Goal: Download file/media

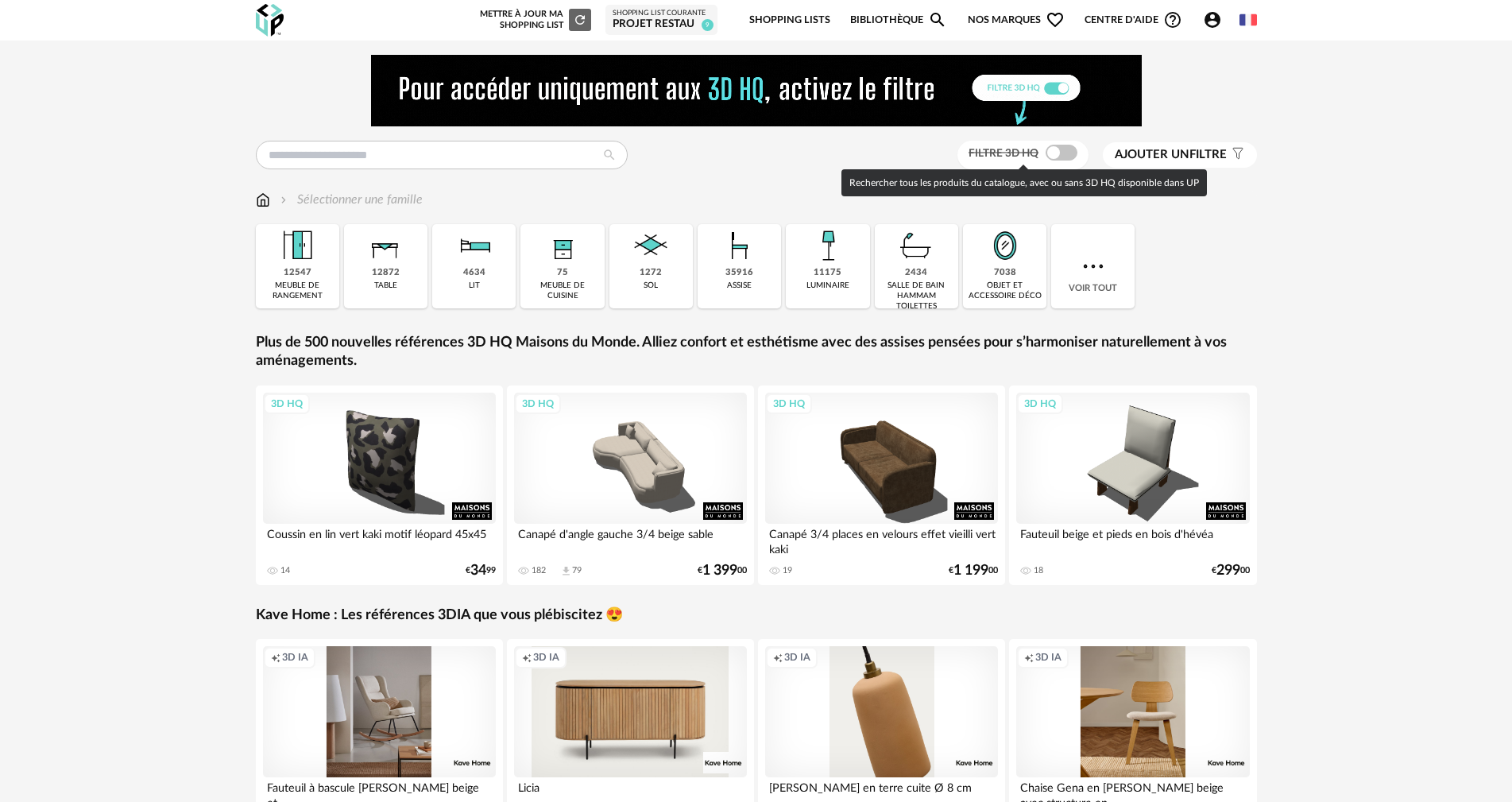
click at [1068, 153] on span at bounding box center [1062, 152] width 32 height 16
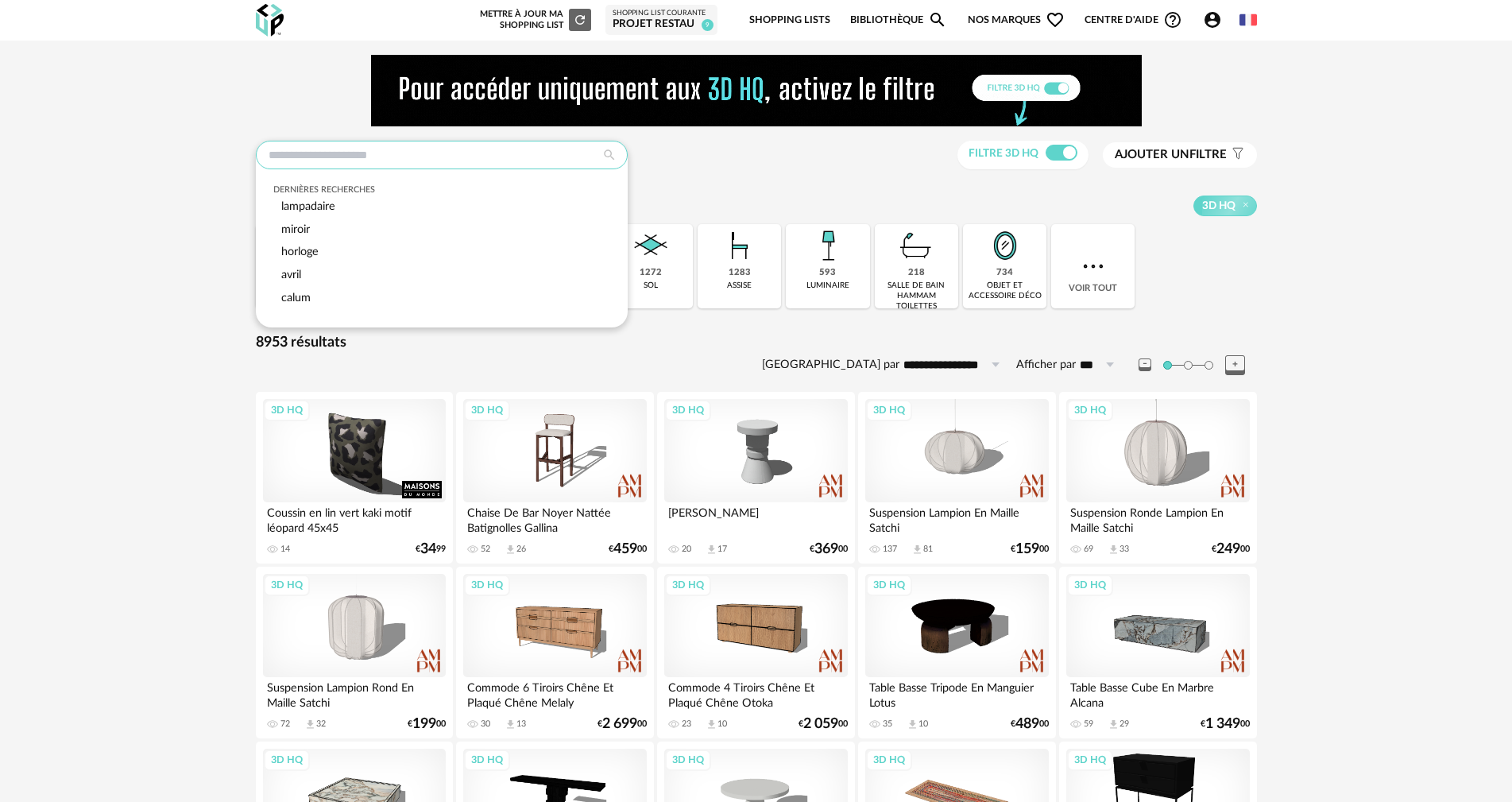
click at [362, 153] on input "text" at bounding box center [442, 155] width 372 height 28
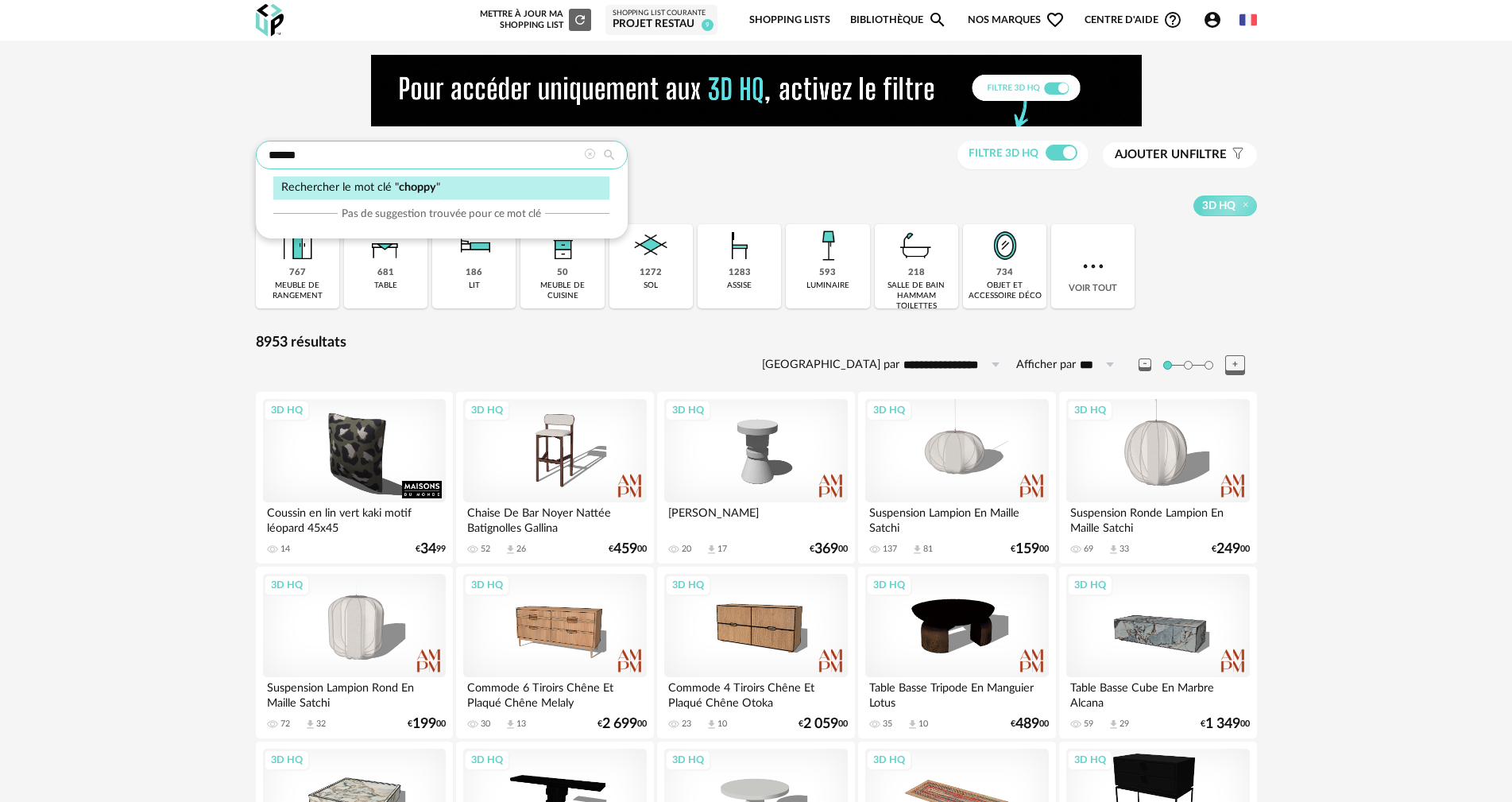
type input "******"
type input "**********"
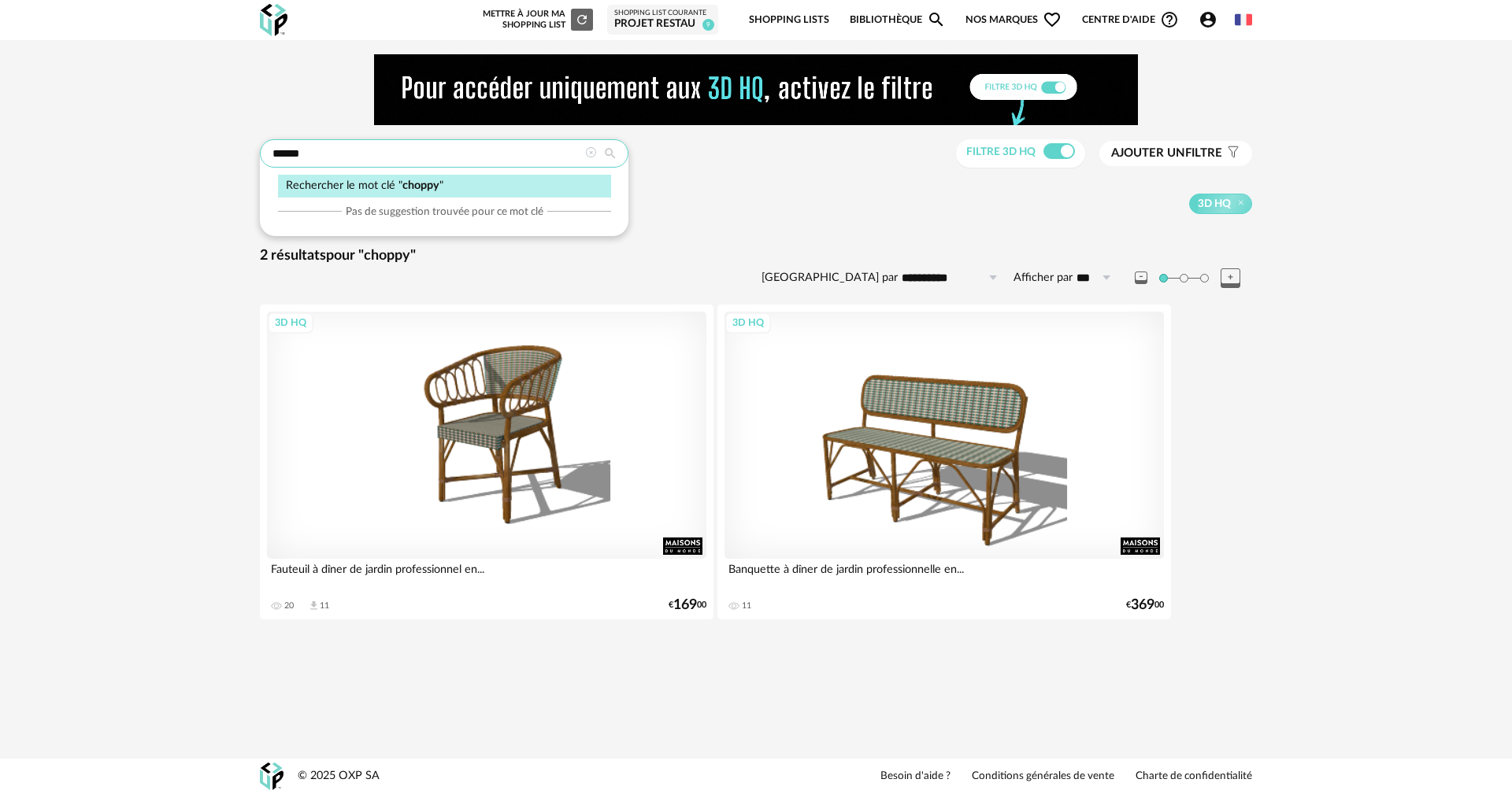
drag, startPoint x: 321, startPoint y: 155, endPoint x: 0, endPoint y: 125, distance: 322.4
click at [0, 125] on div "**********" at bounding box center [756, 345] width 1512 height 612
type input "****"
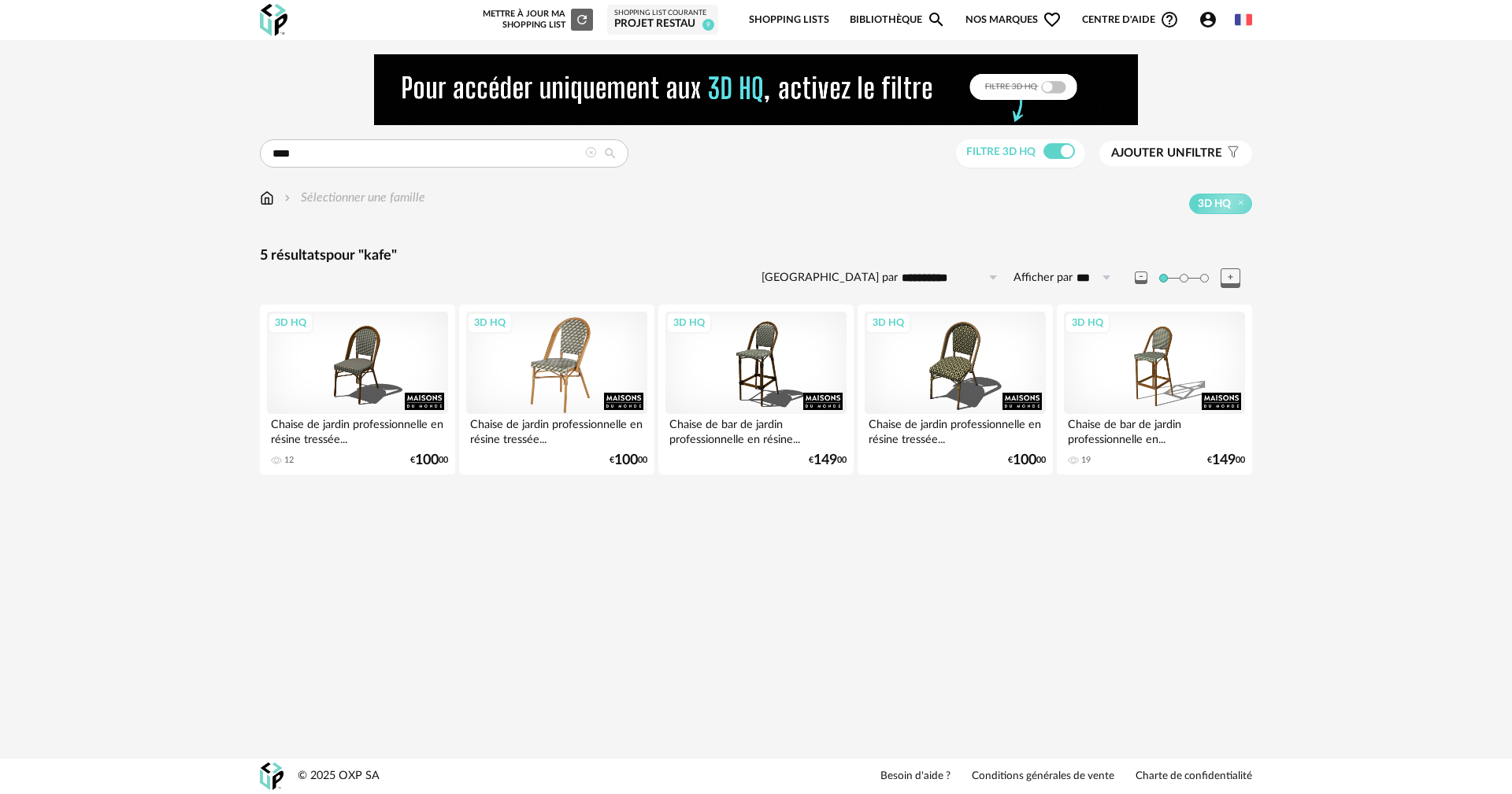
click at [554, 371] on div "3D HQ" at bounding box center [557, 363] width 182 height 102
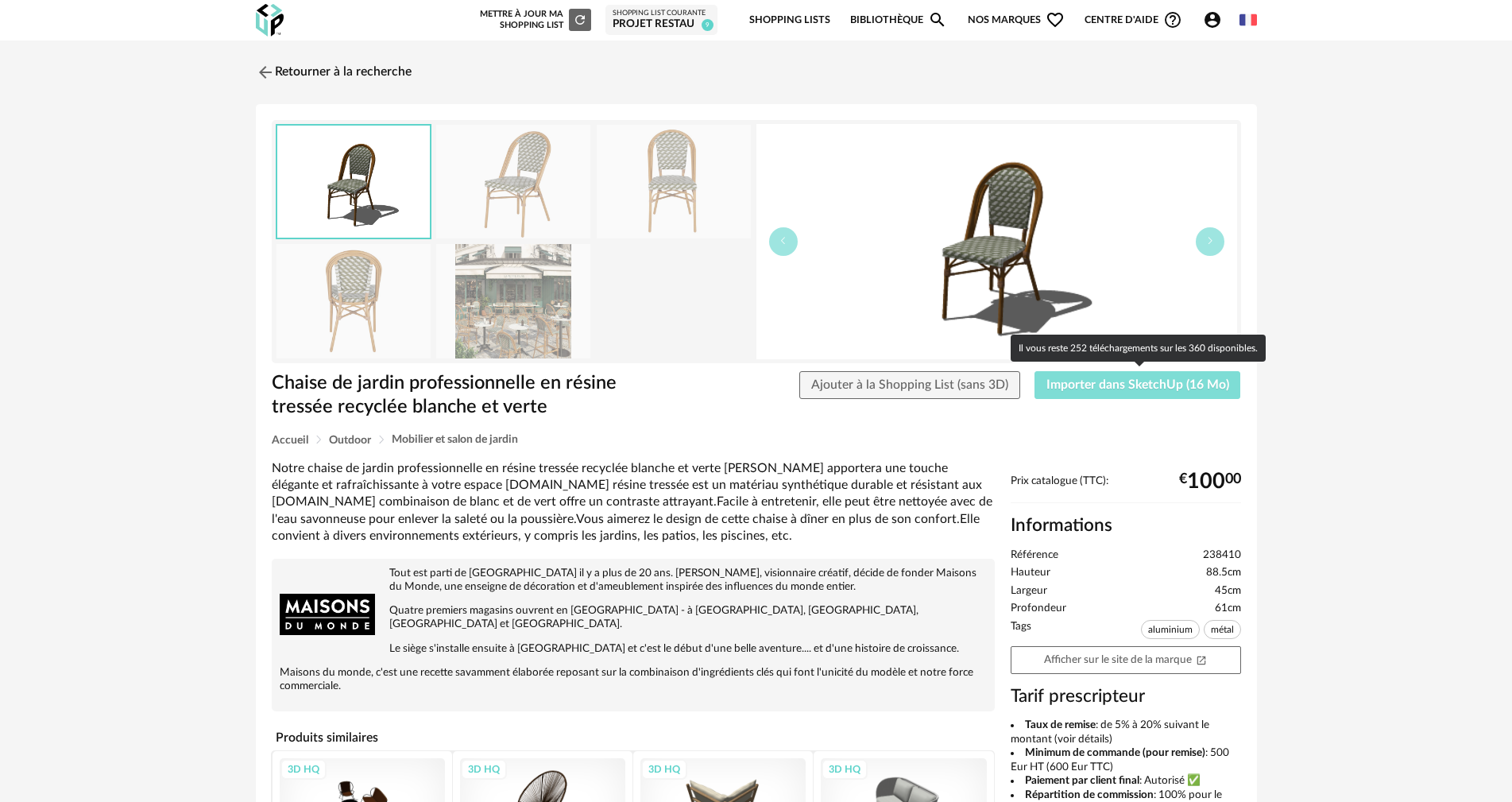
click at [1063, 389] on span "Importer dans SketchUp (16 Mo)" at bounding box center [1138, 385] width 183 height 13
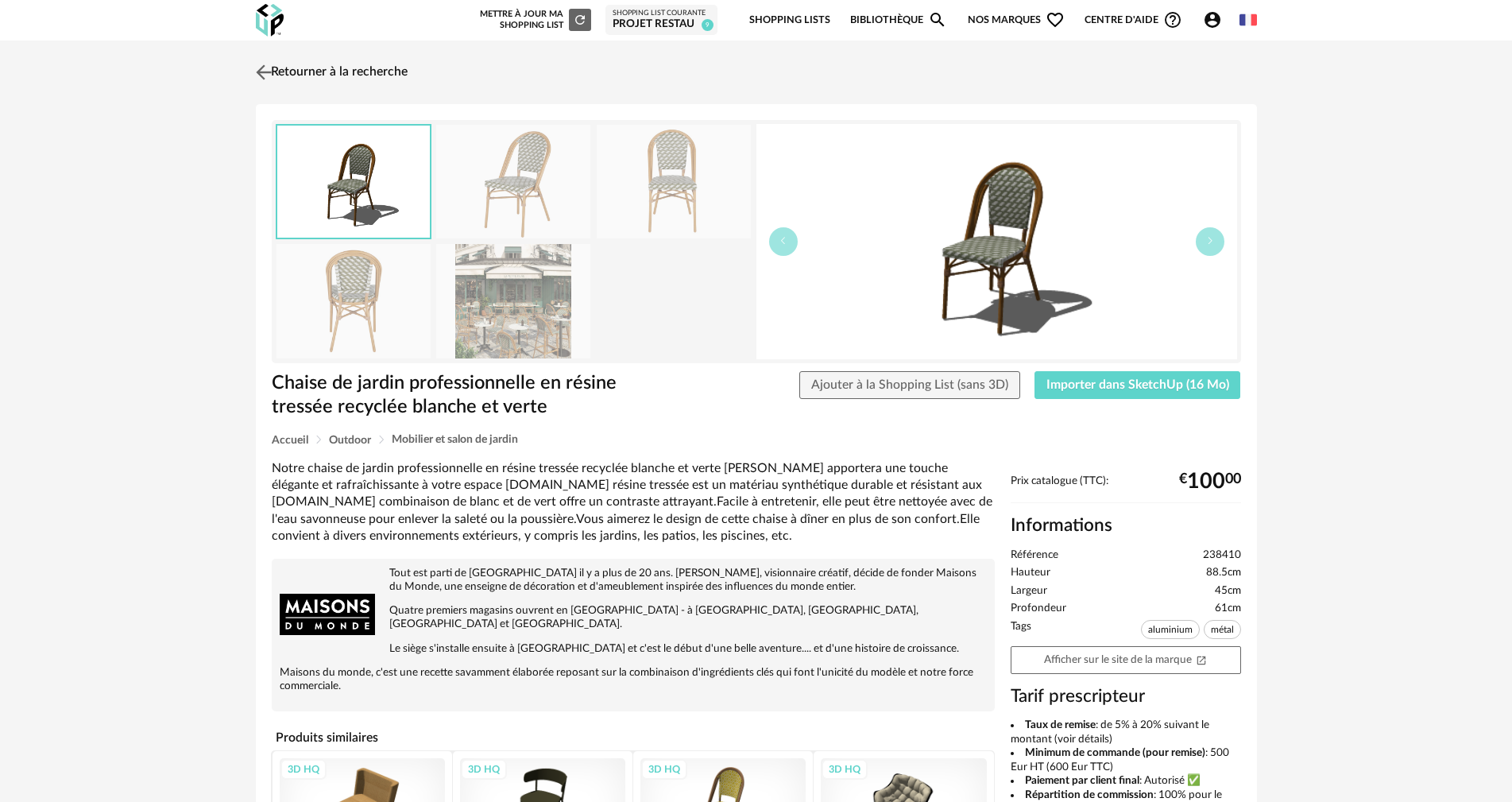
click at [325, 71] on link "Retourner à la recherche" at bounding box center [330, 71] width 156 height 35
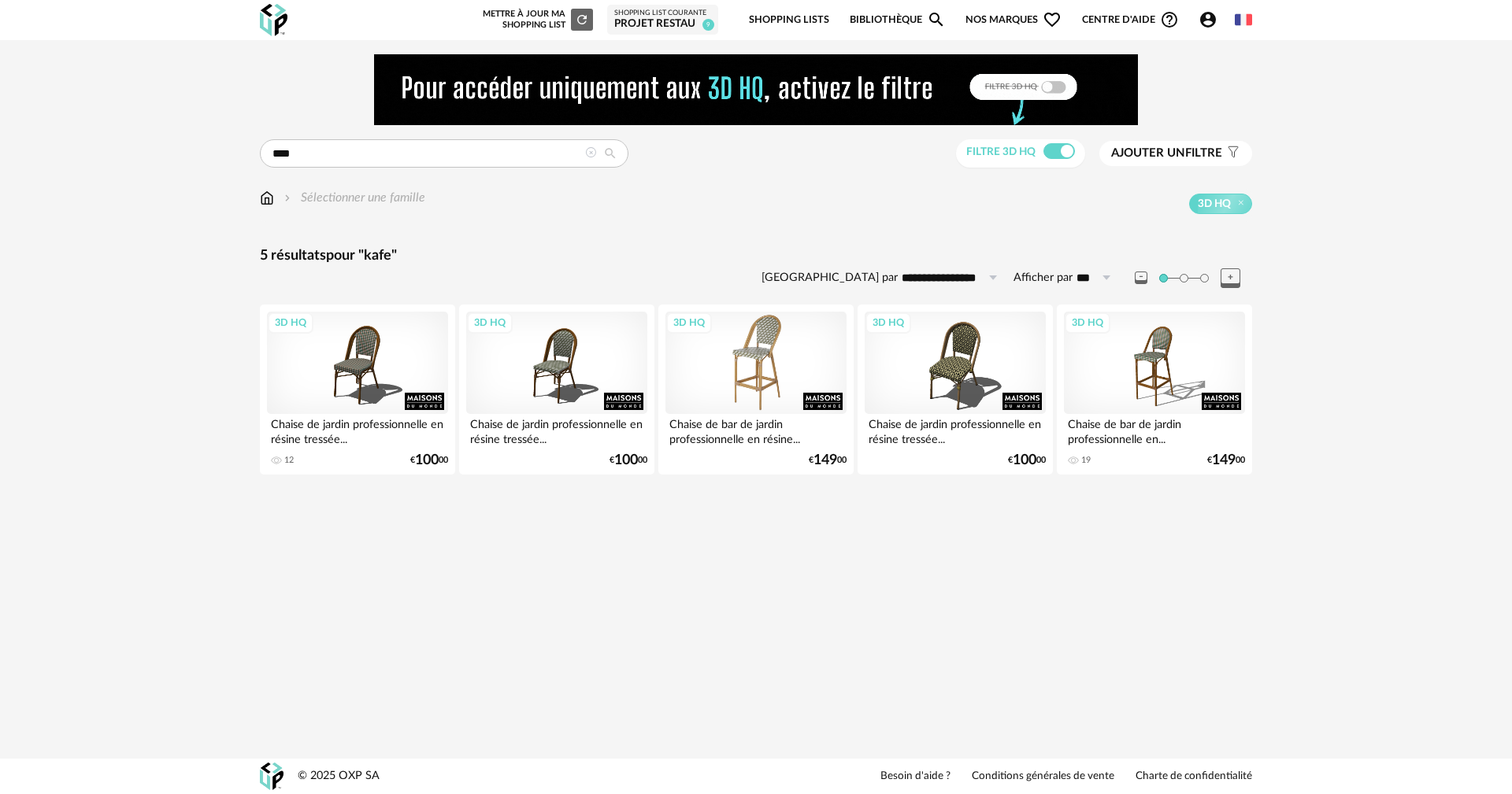
click at [748, 362] on div "3D HQ" at bounding box center [756, 363] width 182 height 102
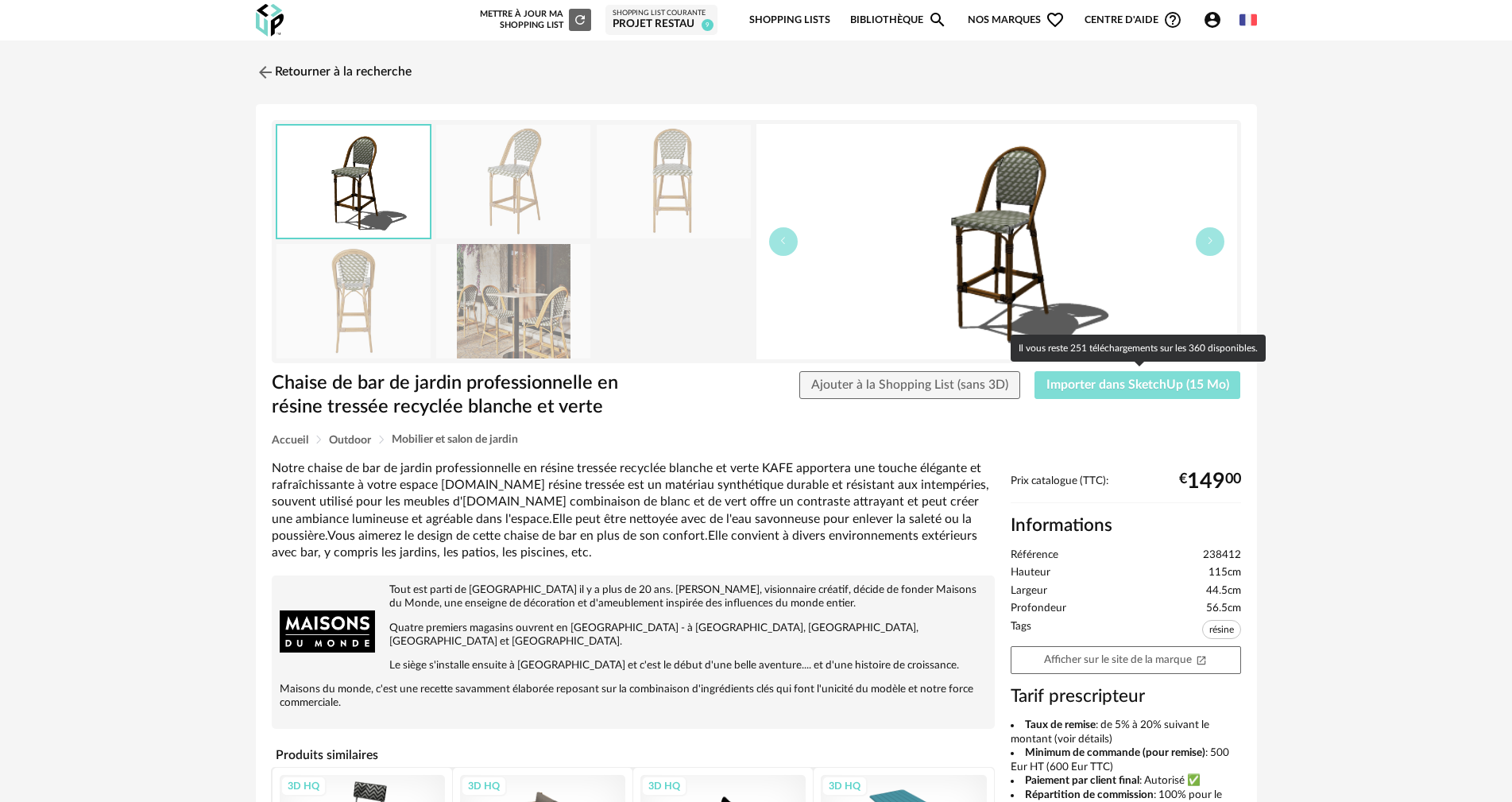
click at [1090, 384] on span "Importer dans SketchUp (15 Mo)" at bounding box center [1138, 385] width 183 height 13
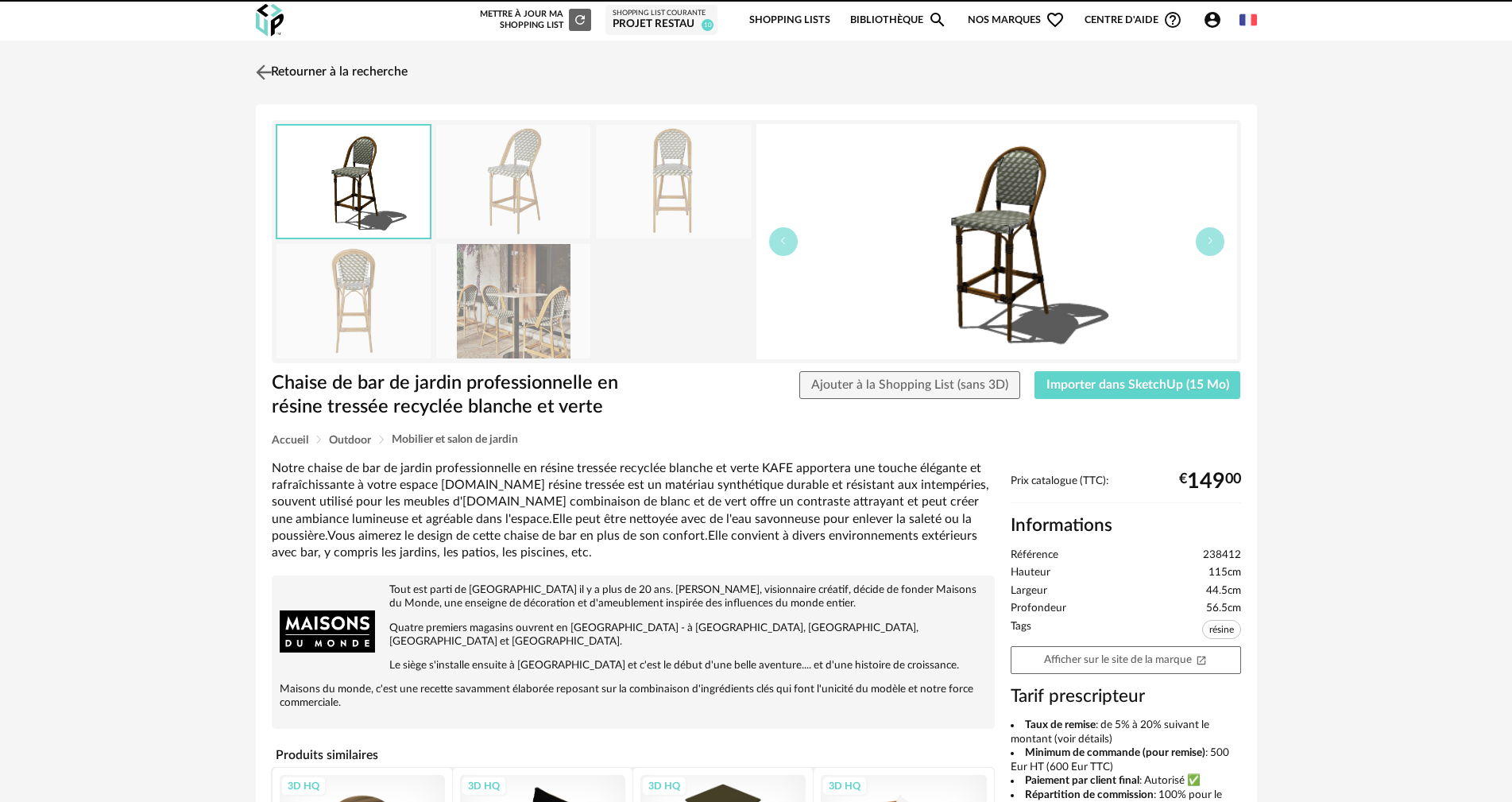
click at [291, 71] on link "Retourner à la recherche" at bounding box center [330, 71] width 156 height 35
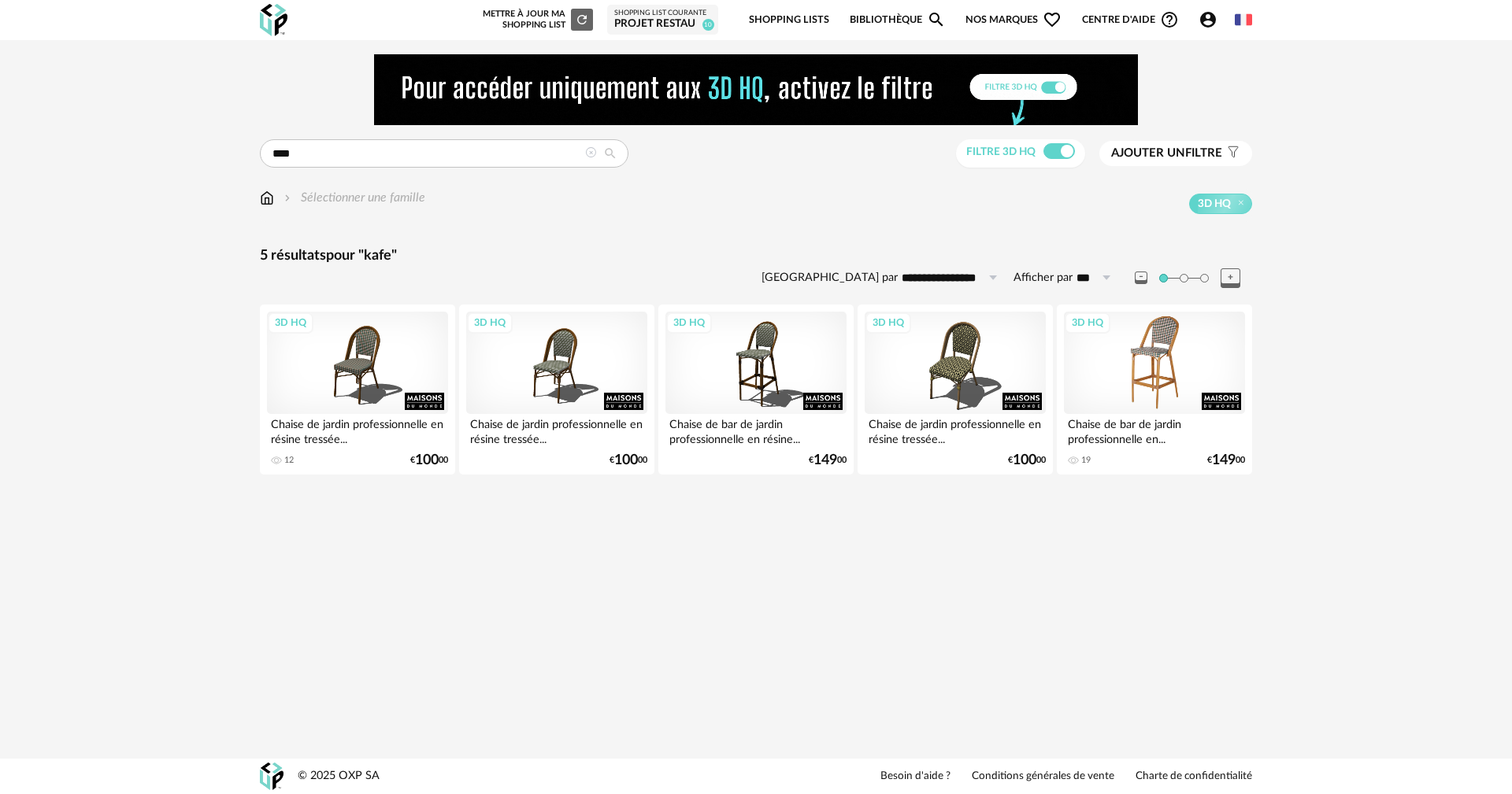
click at [1138, 368] on div "3D HQ" at bounding box center [1154, 363] width 182 height 102
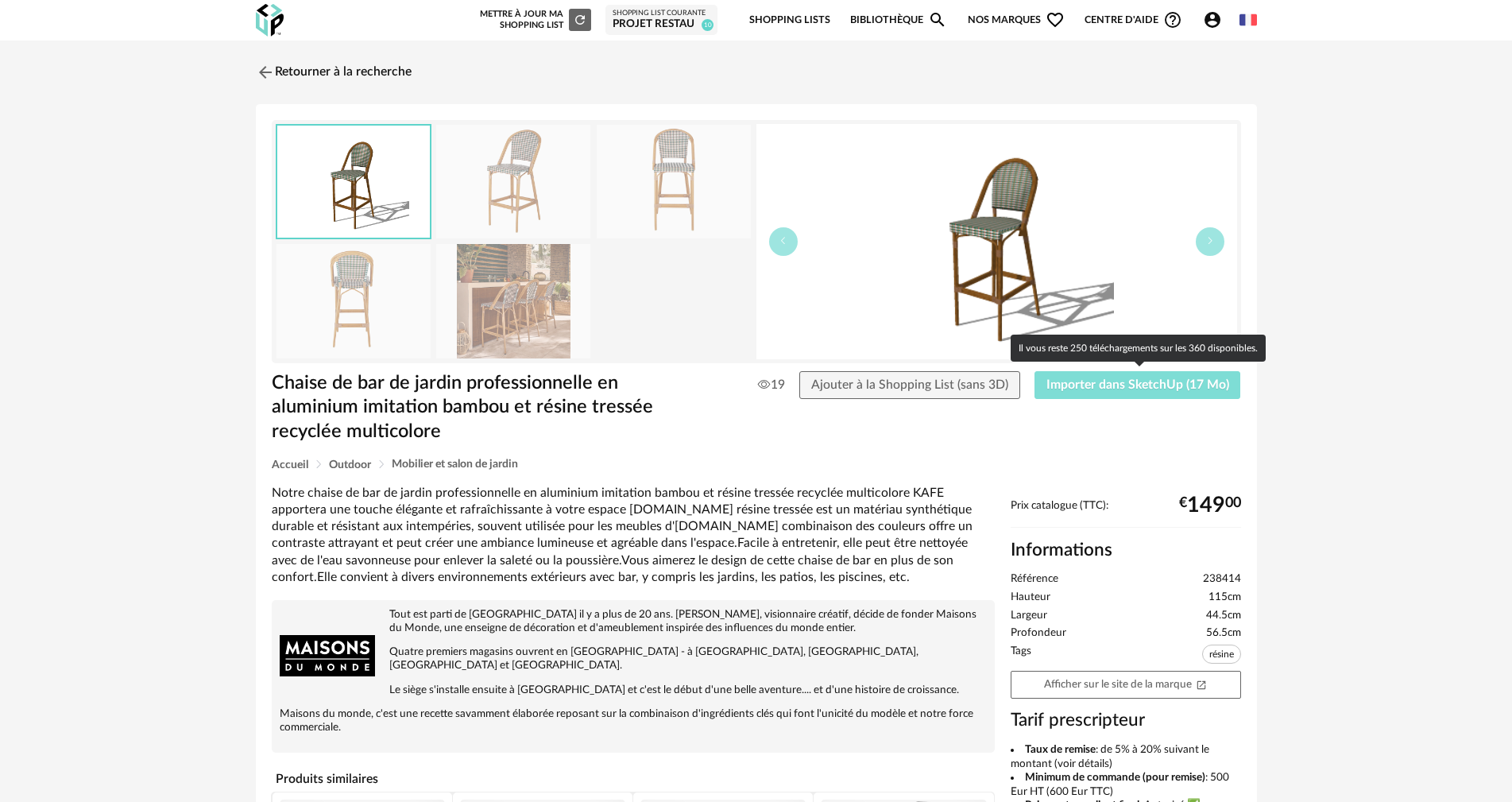
click at [1063, 388] on span "Importer dans SketchUp (17 Mo)" at bounding box center [1138, 385] width 183 height 13
click at [1179, 391] on button "Importer dans SketchUp (17 Mo)" at bounding box center [1138, 385] width 207 height 28
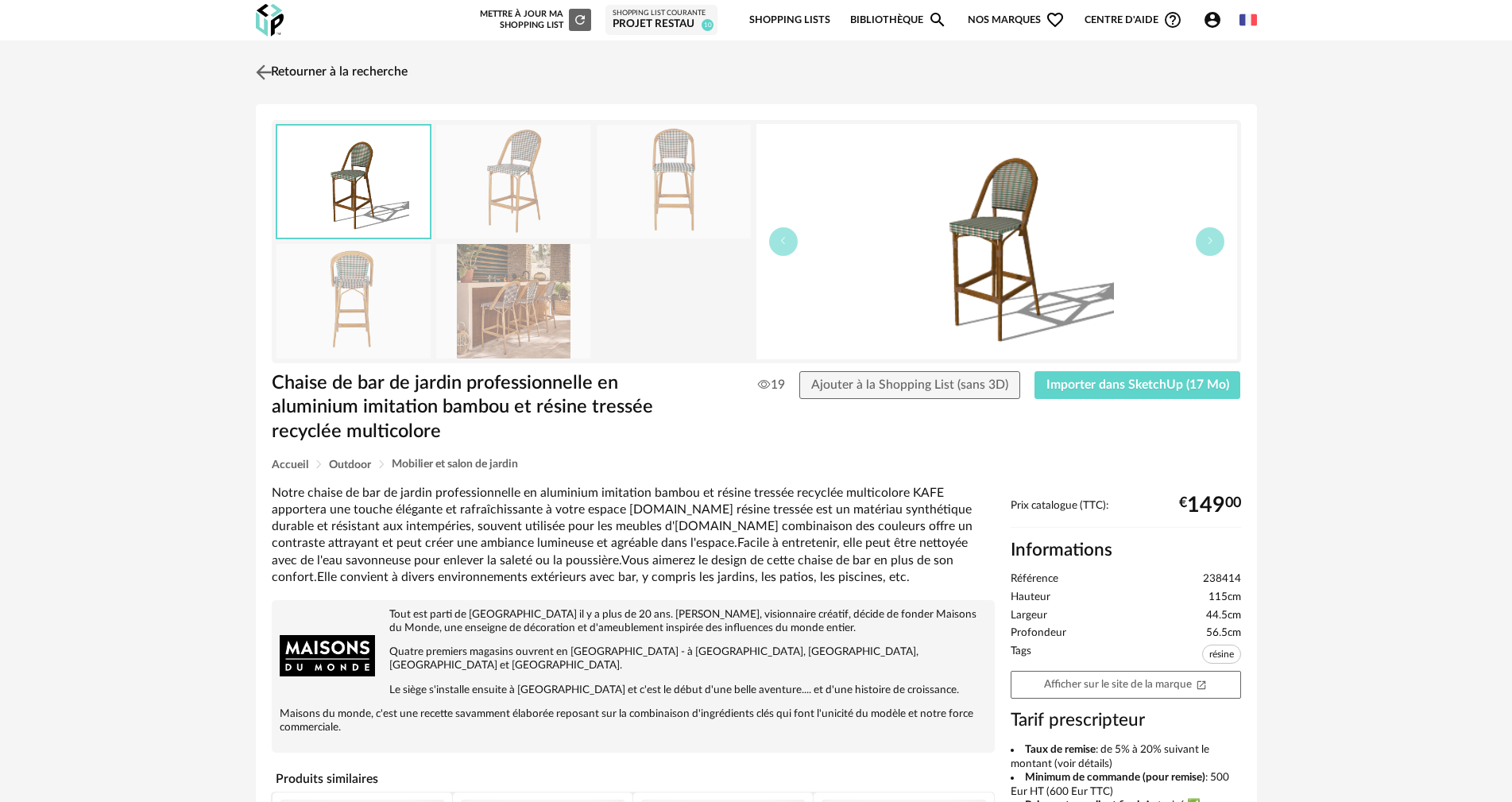
click at [391, 66] on link "Retourner à la recherche" at bounding box center [330, 71] width 156 height 35
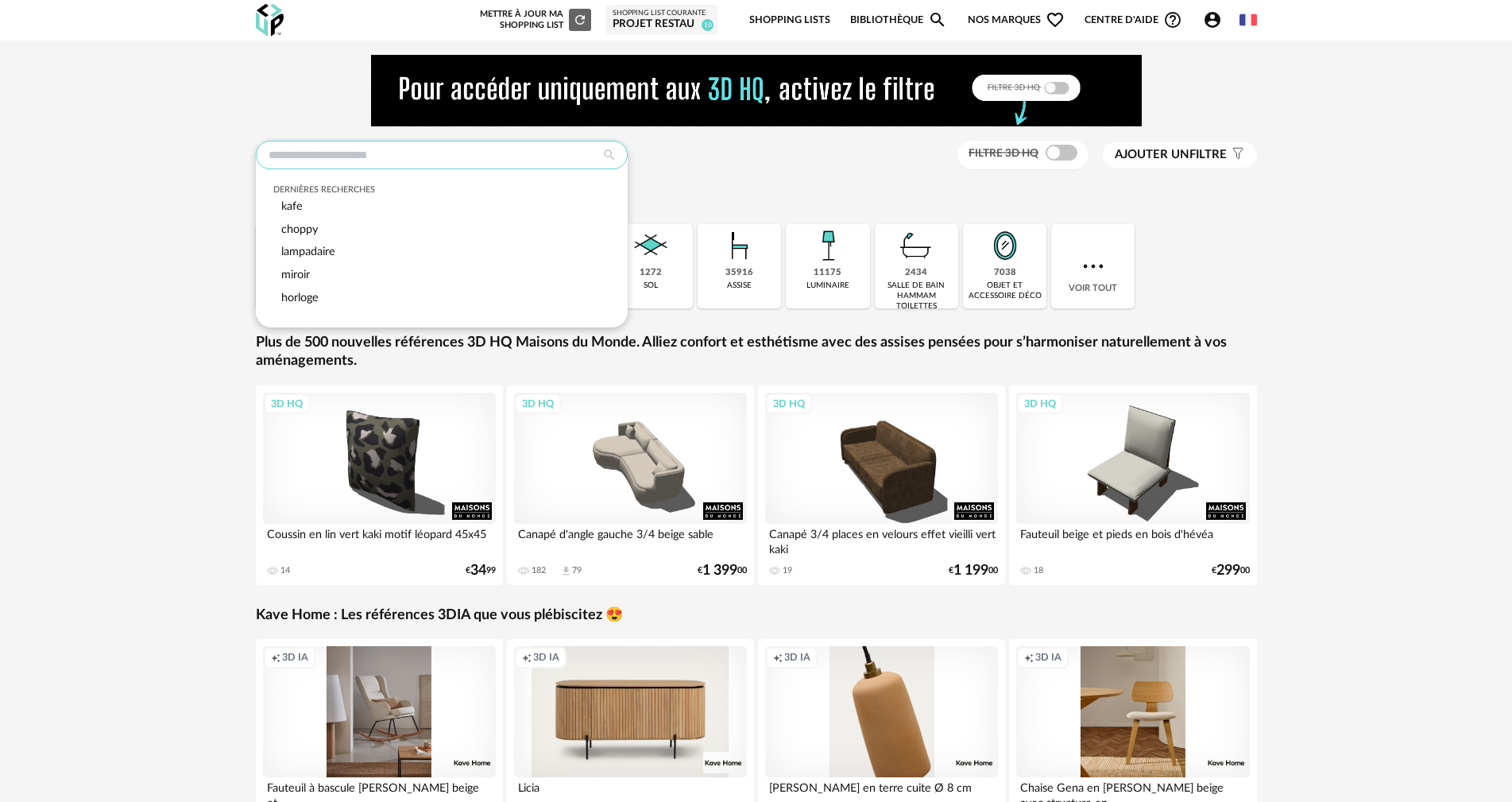
click at [399, 160] on input "text" at bounding box center [442, 155] width 372 height 28
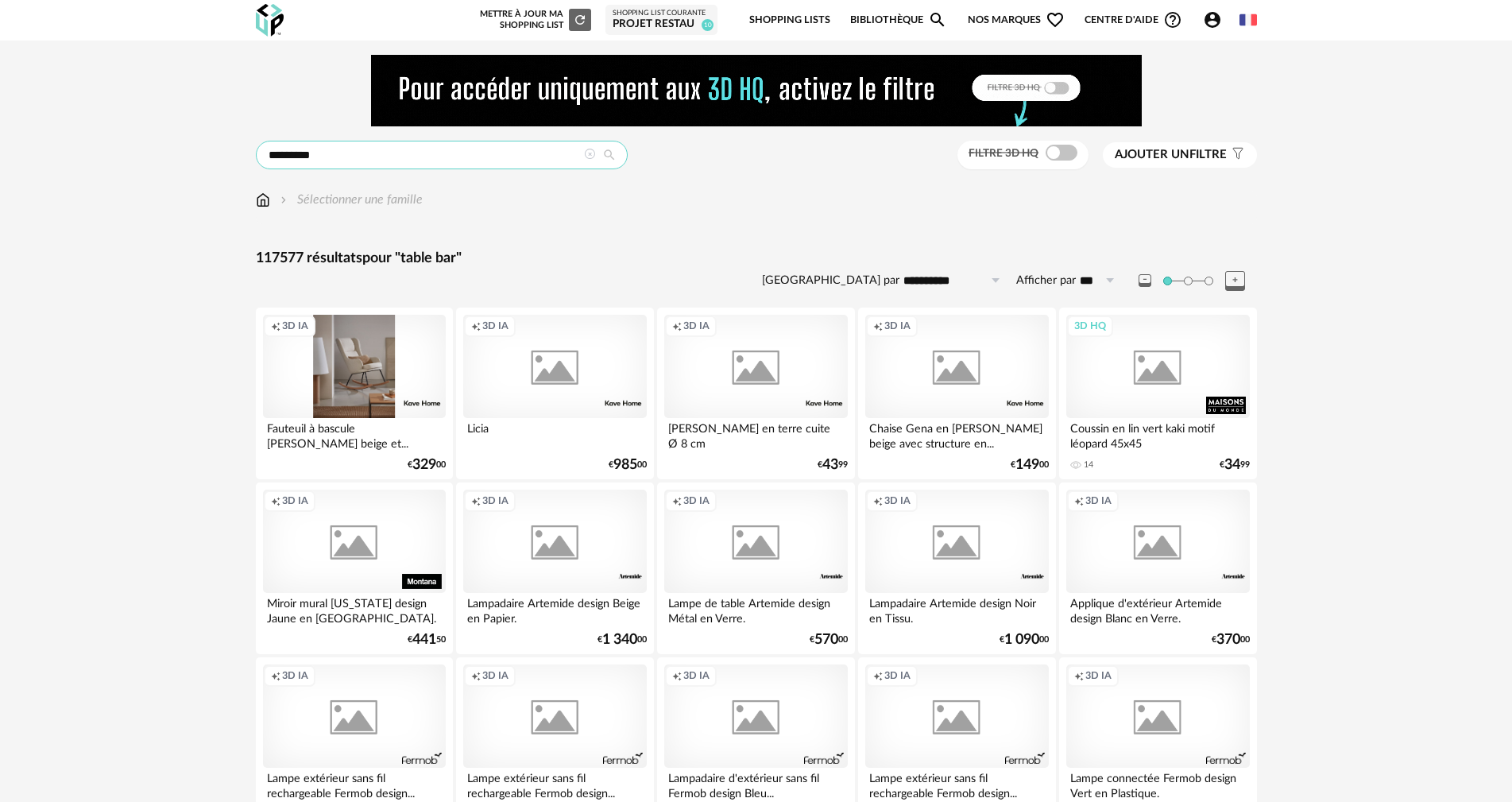
type input "*********"
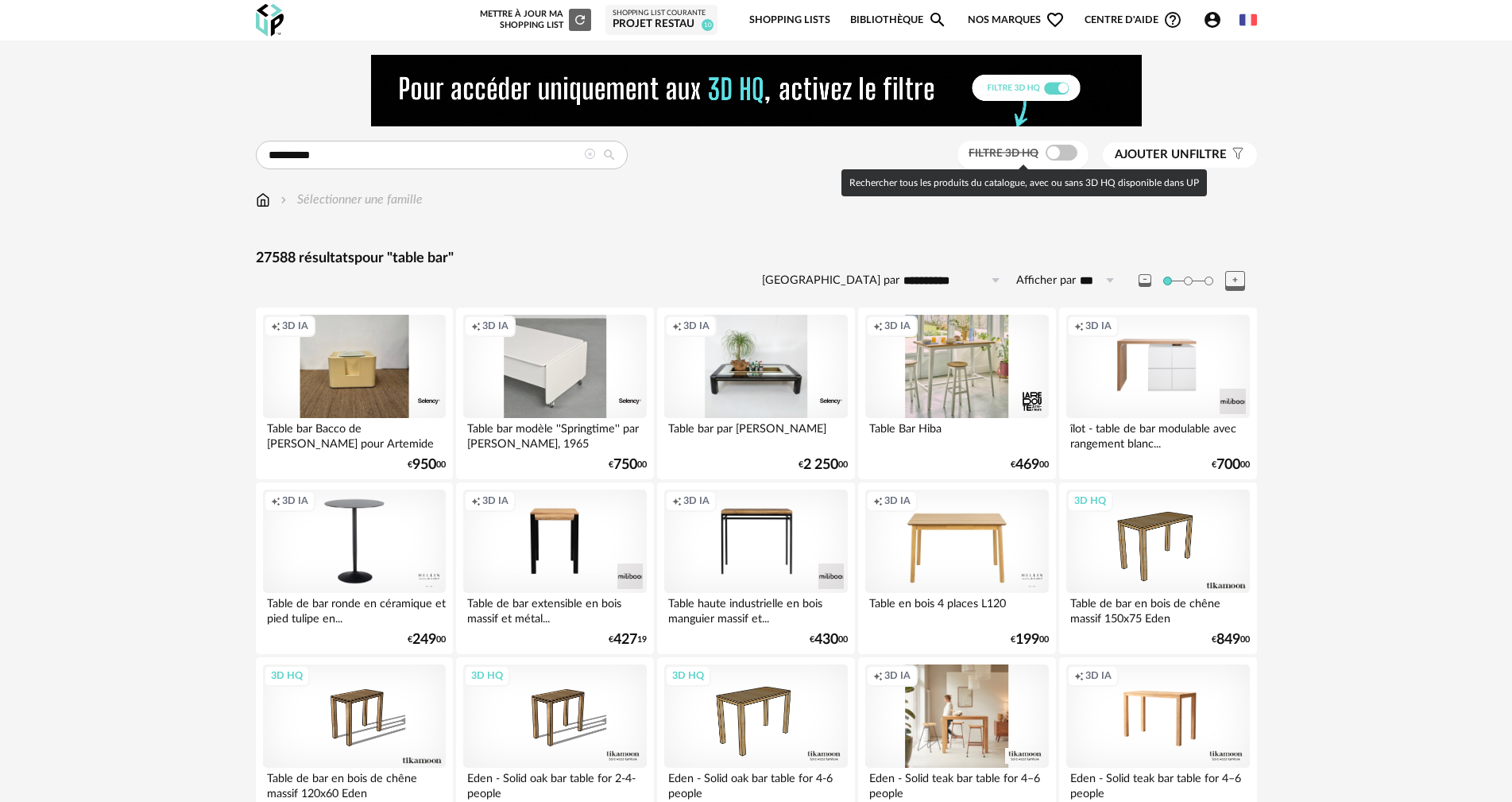
click at [1062, 152] on span at bounding box center [1062, 152] width 32 height 16
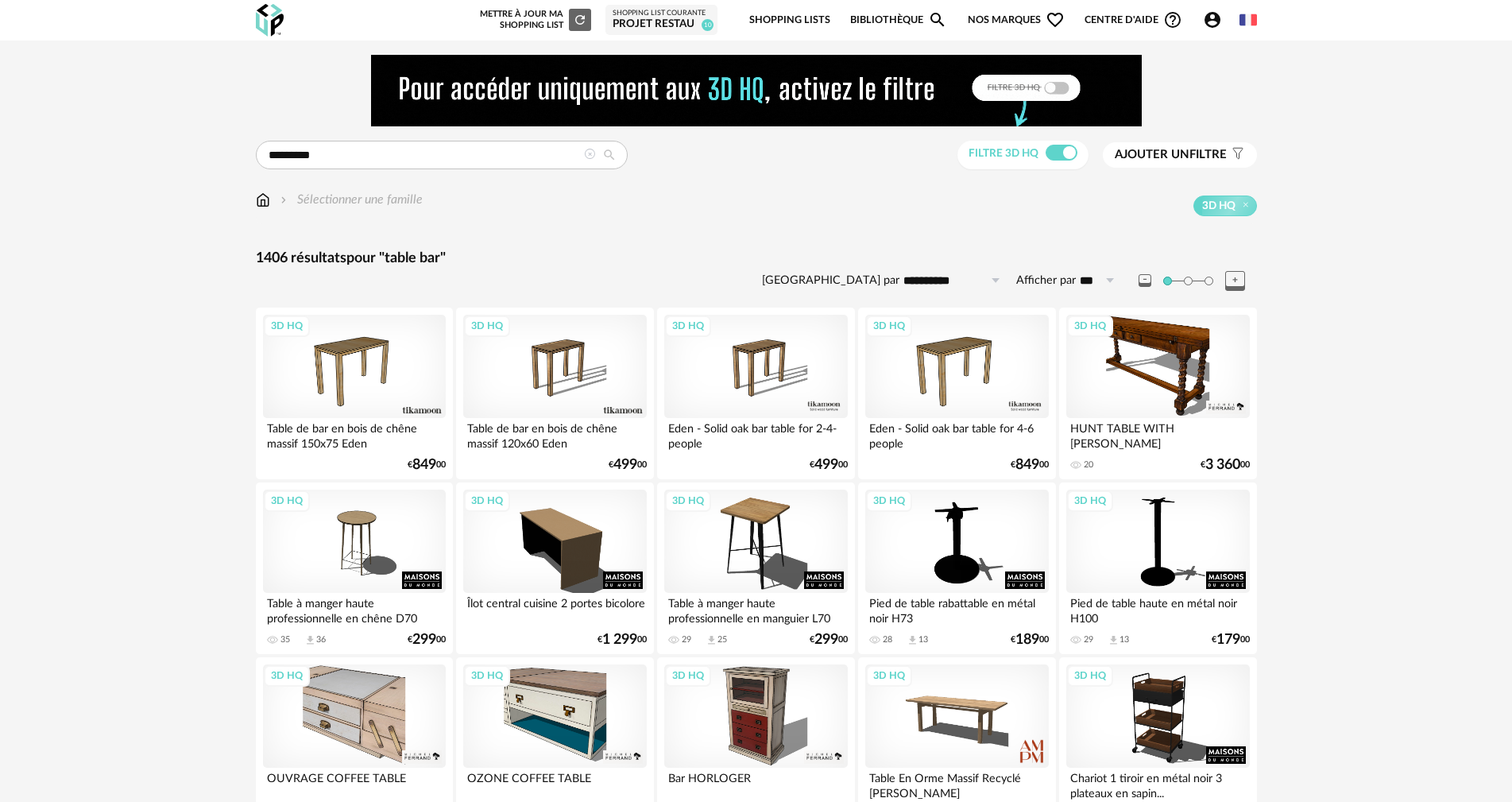
click at [1175, 155] on span "Ajouter un" at bounding box center [1151, 154] width 74 height 12
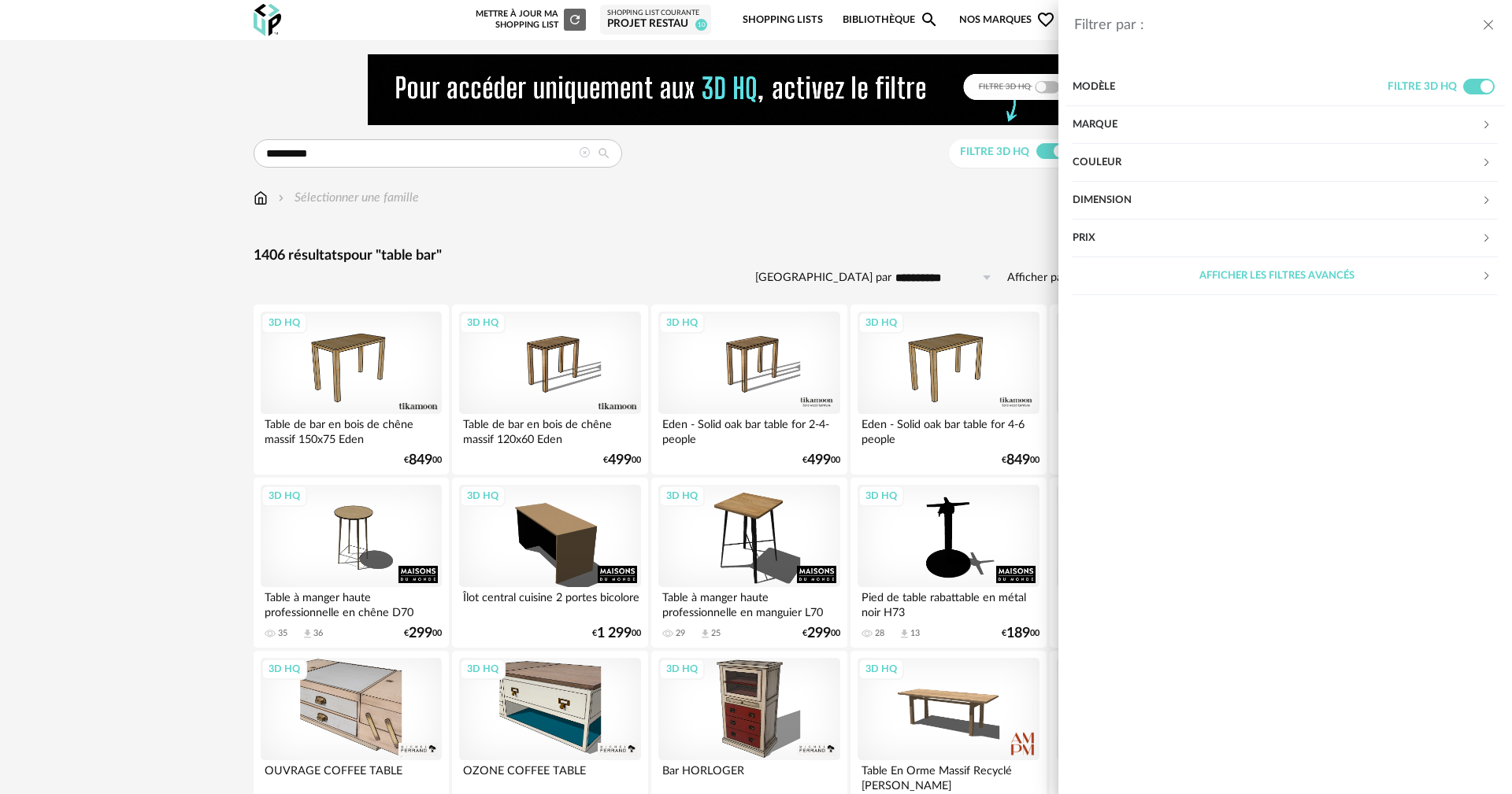
click at [1100, 125] on div "Marque" at bounding box center [1276, 125] width 409 height 38
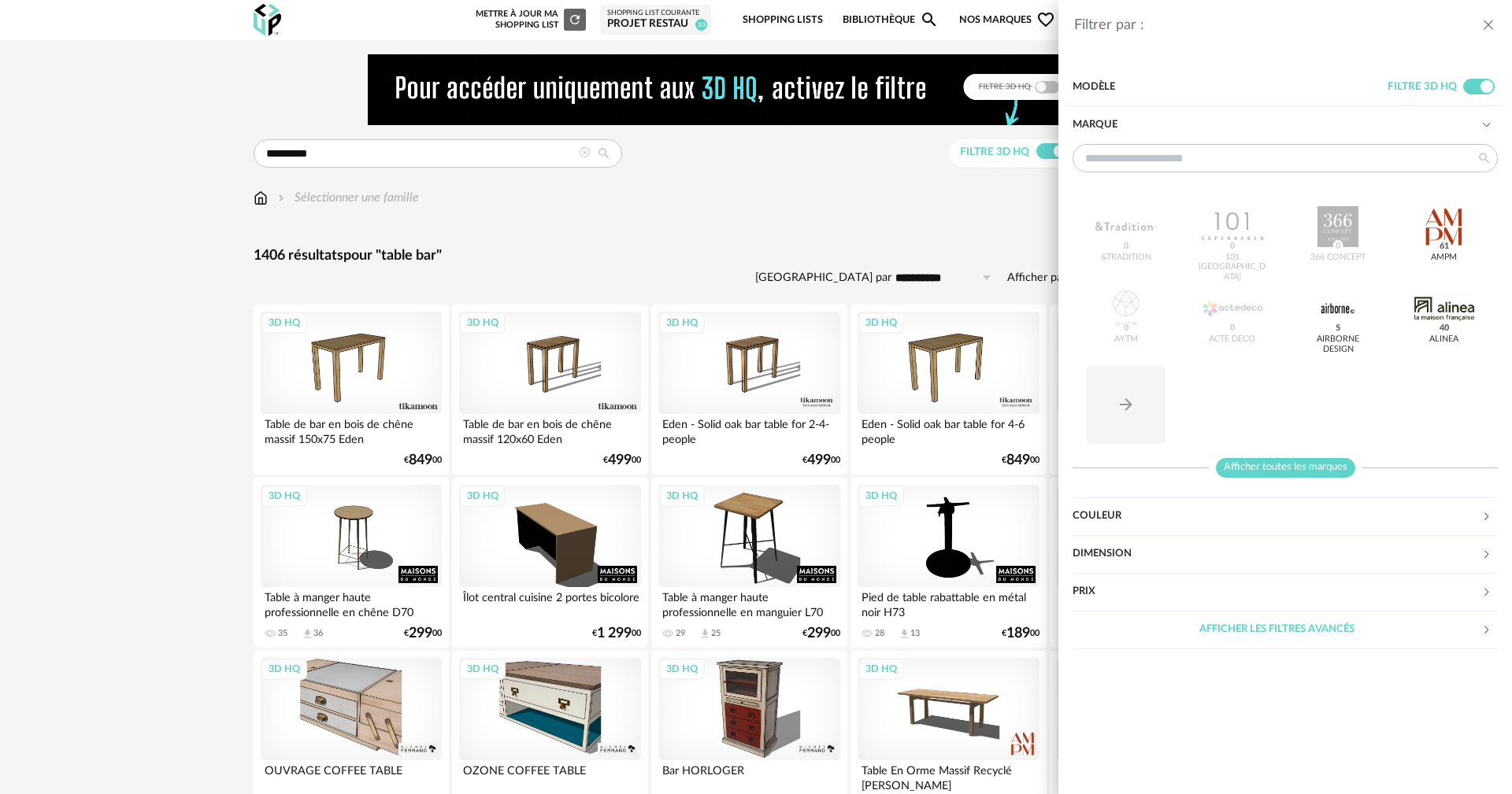
click at [1287, 468] on span "Afficher toutes les marques" at bounding box center [1286, 467] width 140 height 20
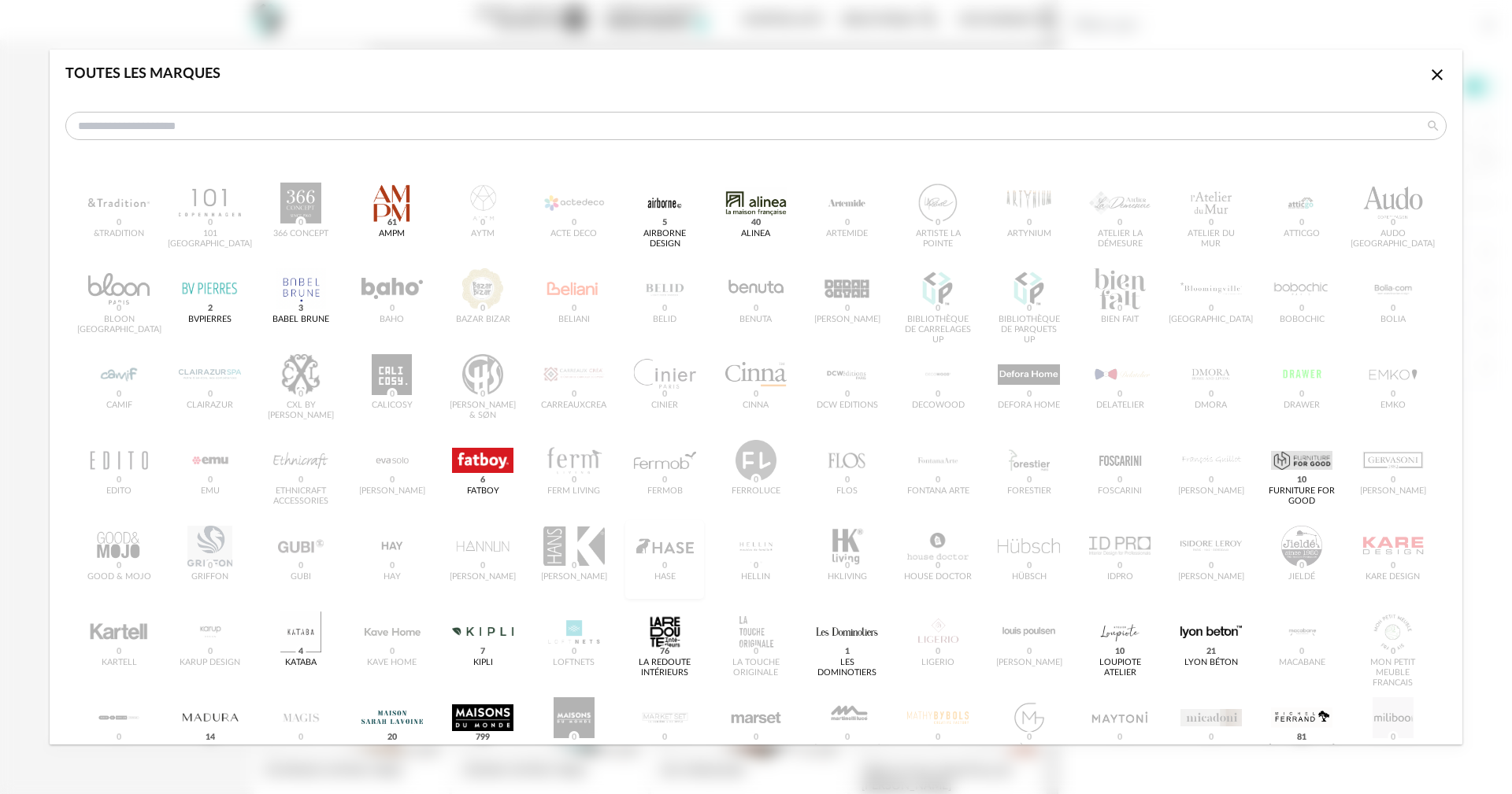
click at [477, 721] on div "dialog" at bounding box center [482, 718] width 61 height 41
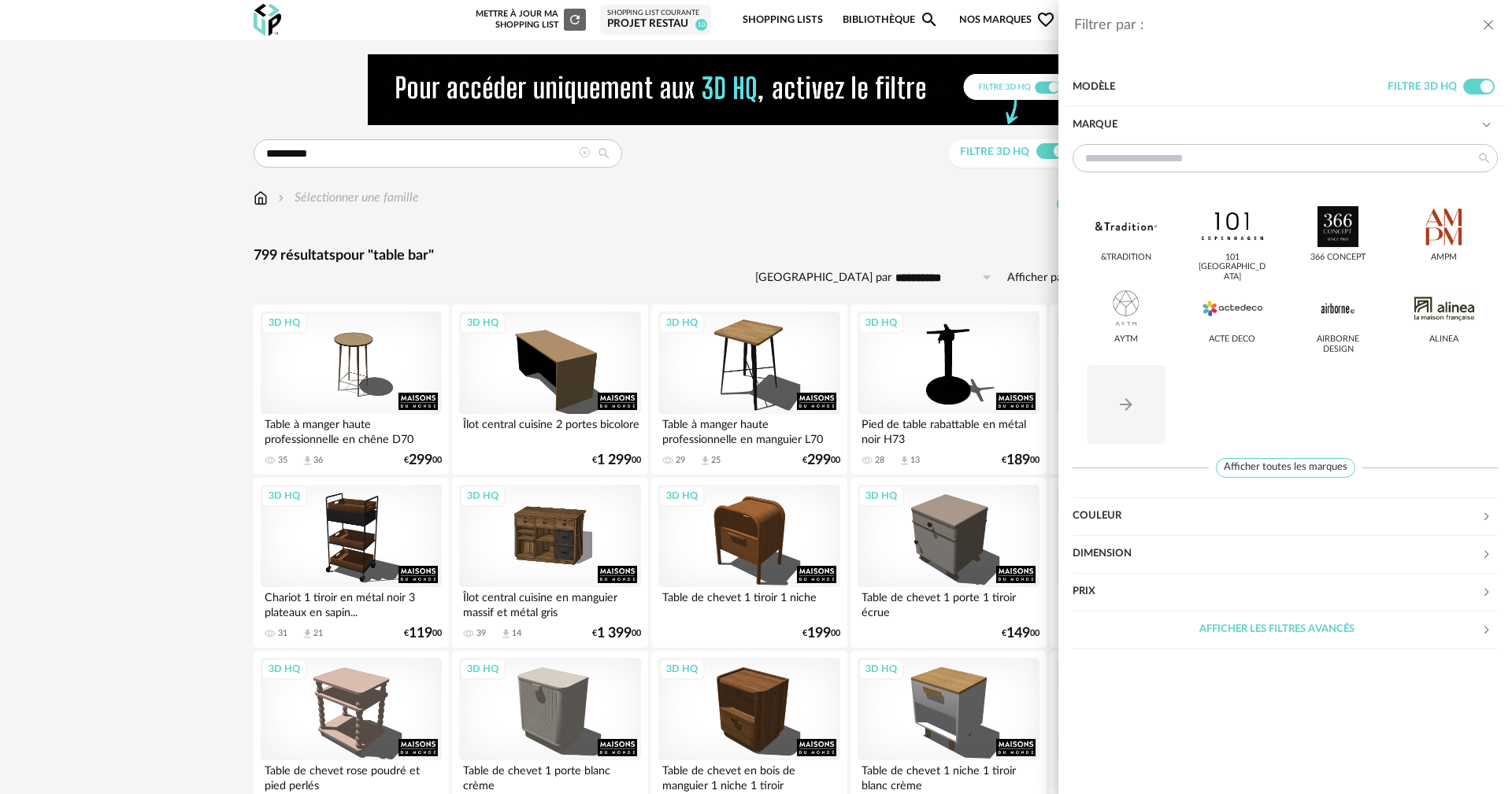
click at [790, 201] on div "Filtrer par : Modèle Filtre 3D HQ Marque &tradition 101 [GEOGRAPHIC_DATA] 366 C…" at bounding box center [756, 397] width 1512 height 794
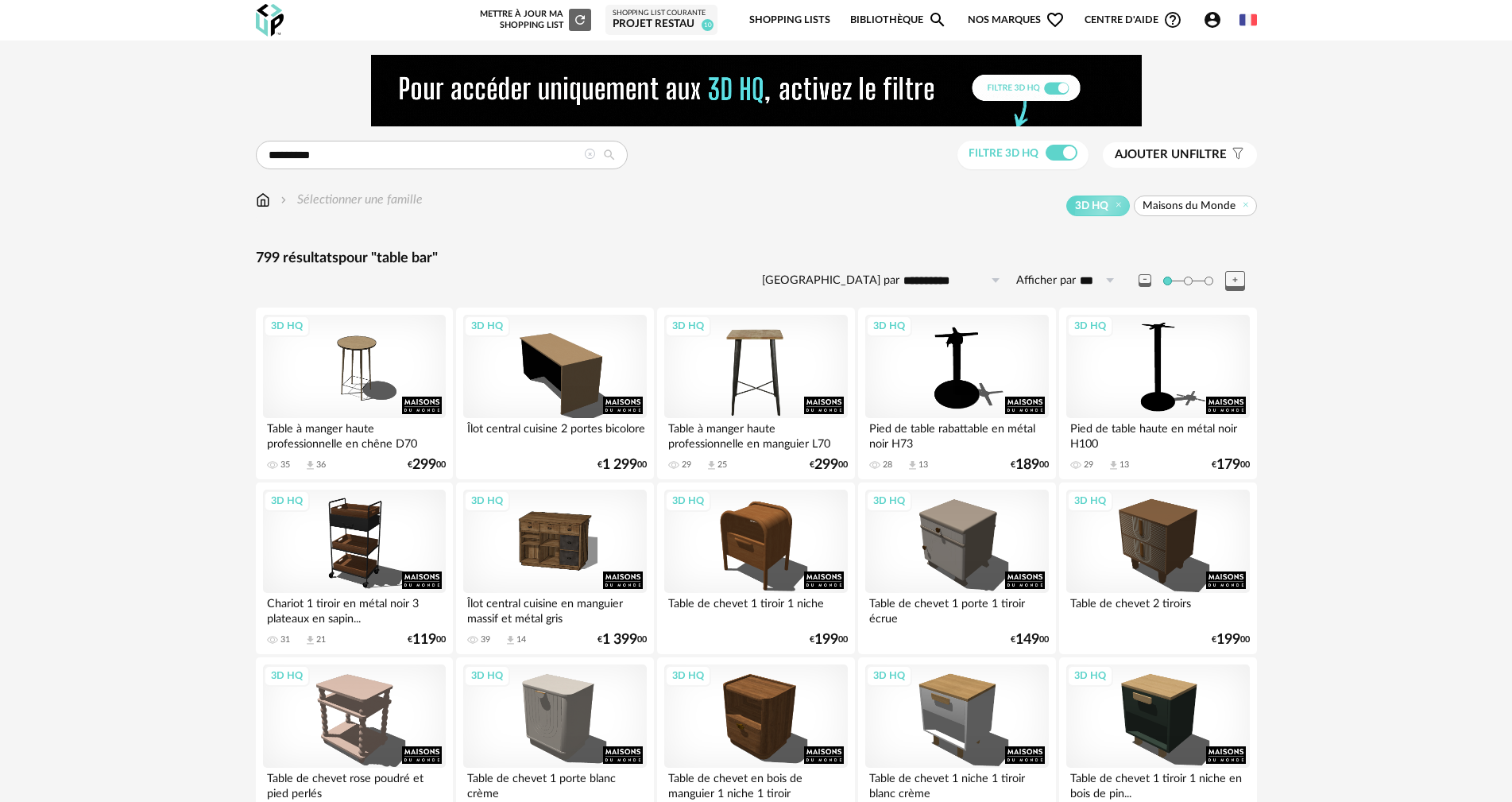
click at [770, 414] on div "3D HQ" at bounding box center [756, 367] width 183 height 103
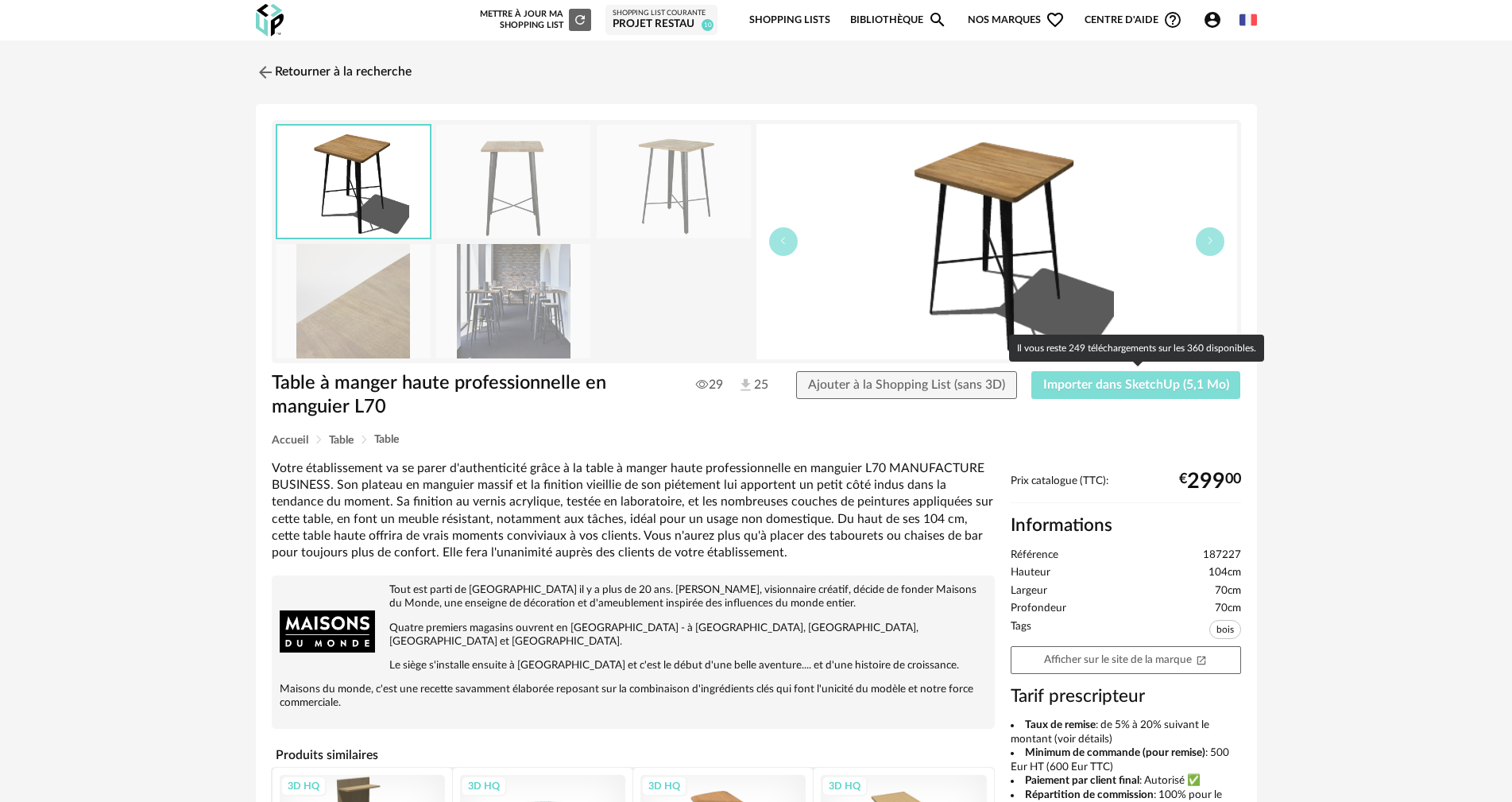
click at [1062, 389] on span "Importer dans SketchUp (5,1 Mo)" at bounding box center [1136, 385] width 186 height 13
